Goal: Information Seeking & Learning: Learn about a topic

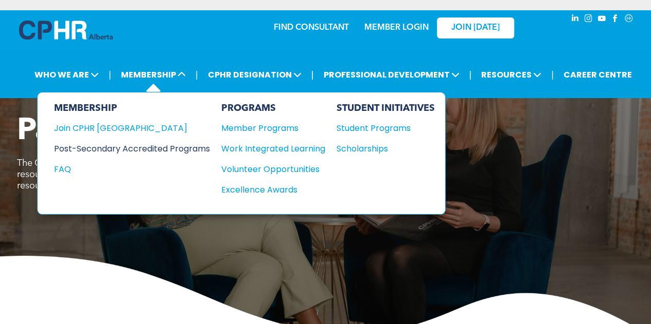
click at [175, 147] on div "Post-Secondary Accredited Programs" at bounding box center [124, 148] width 140 height 13
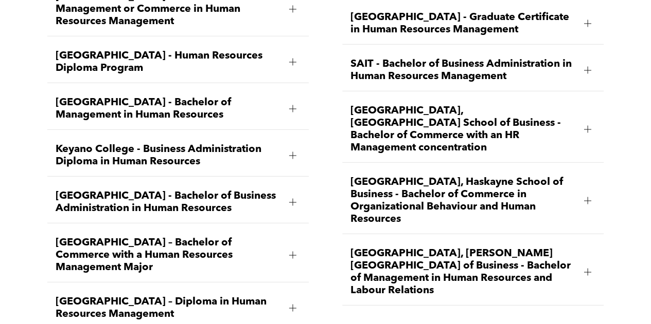
scroll to position [1440, 0]
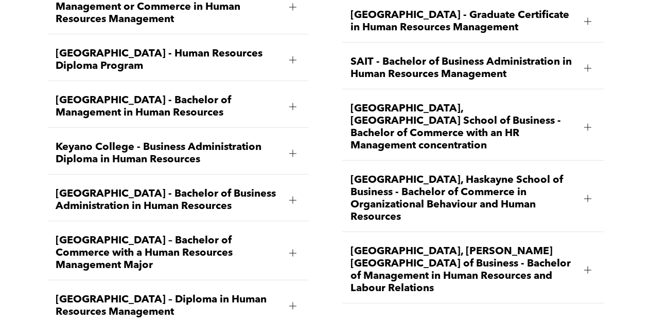
click at [285, 58] on div at bounding box center [292, 59] width 15 height 15
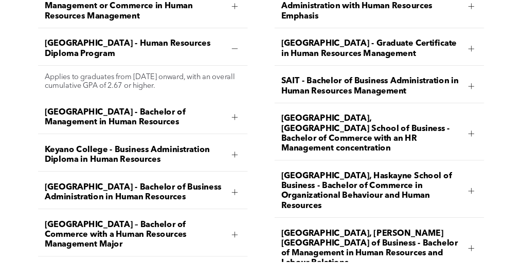
scroll to position [1401, 0]
